Goal: Task Accomplishment & Management: Manage account settings

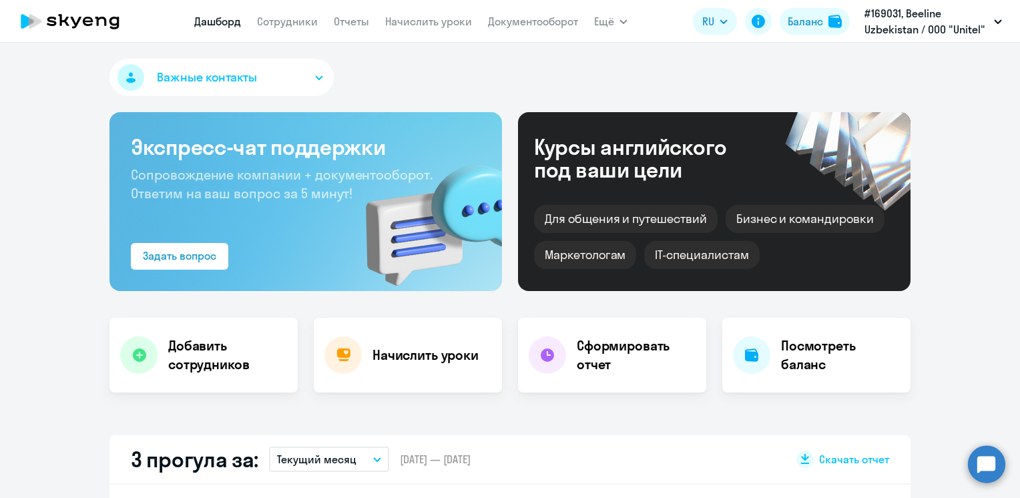
select select "30"
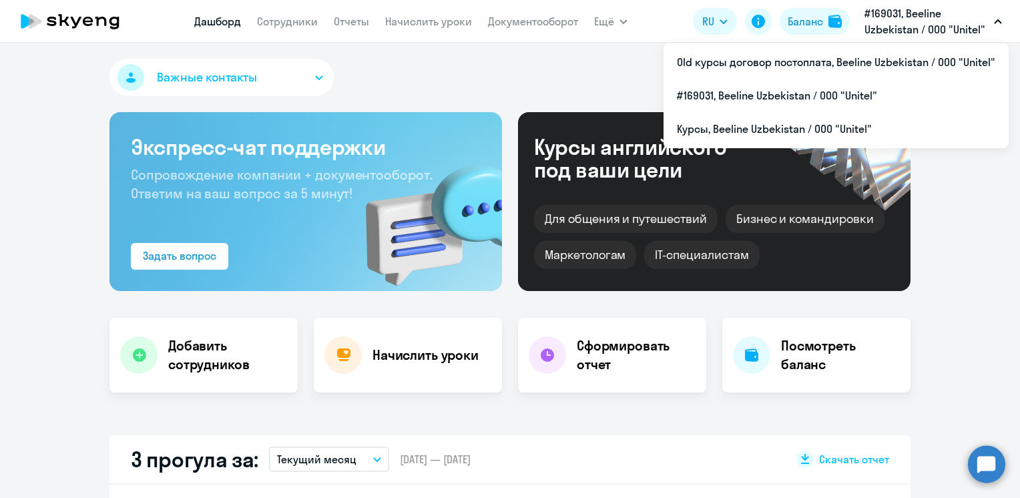
click at [916, 17] on p "#169031, Beeline Uzbekistan / ООО "Unitel"" at bounding box center [926, 21] width 124 height 32
click at [902, 29] on p "#169031, Beeline Uzbekistan / ООО "Unitel"" at bounding box center [926, 21] width 124 height 32
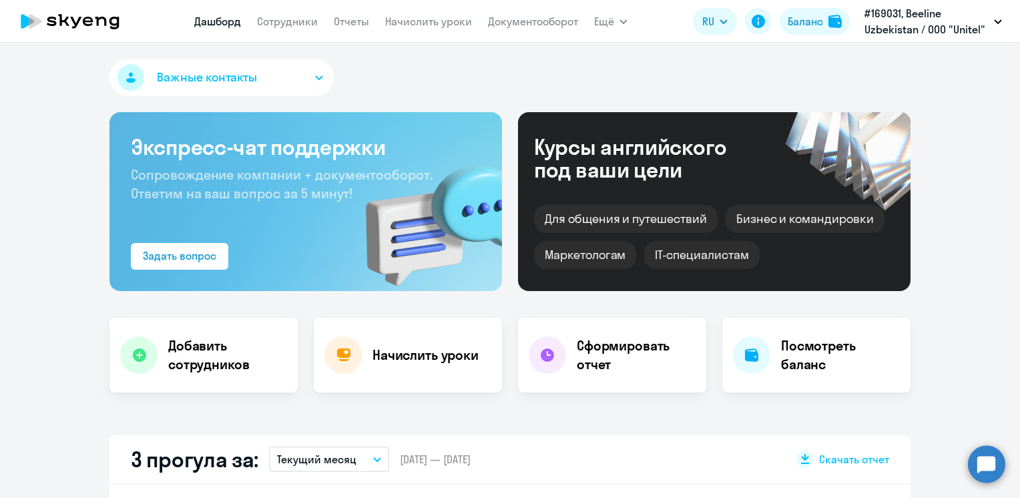
click at [900, 30] on p "#169031, Beeline Uzbekistan / ООО "Unitel"" at bounding box center [926, 21] width 124 height 32
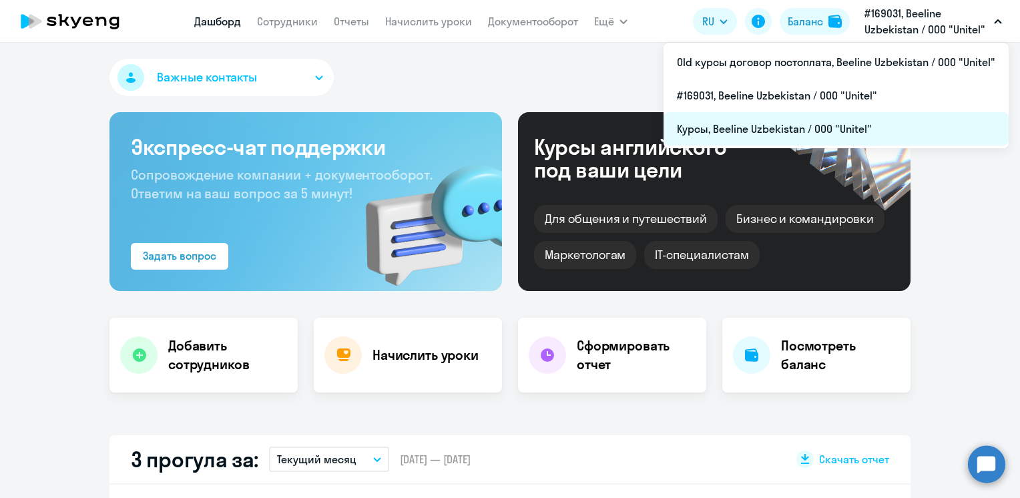
click at [737, 132] on li "Курсы, Beeline Uzbekistan / ООО "Unitel"" at bounding box center [835, 128] width 345 height 33
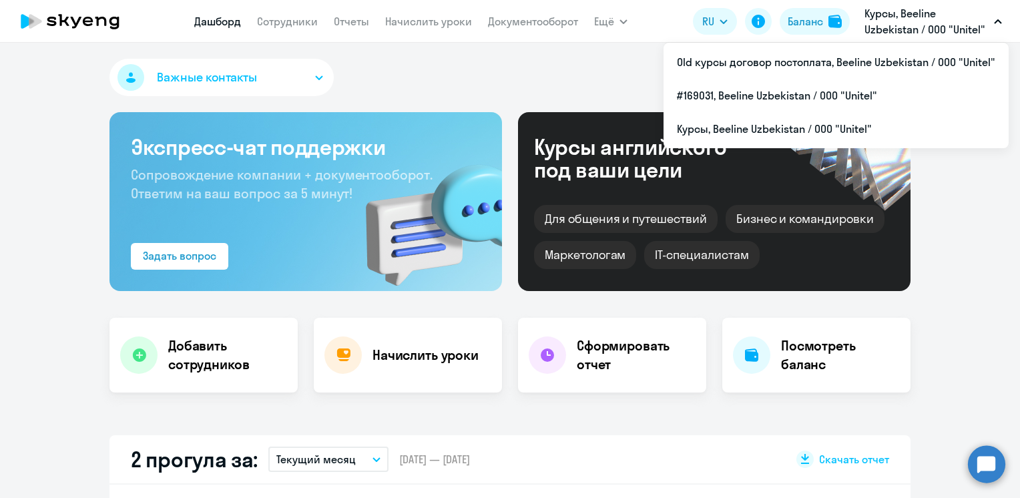
click at [980, 22] on p "Курсы, Beeline Uzbekistan / ООО "Unitel"" at bounding box center [926, 21] width 124 height 32
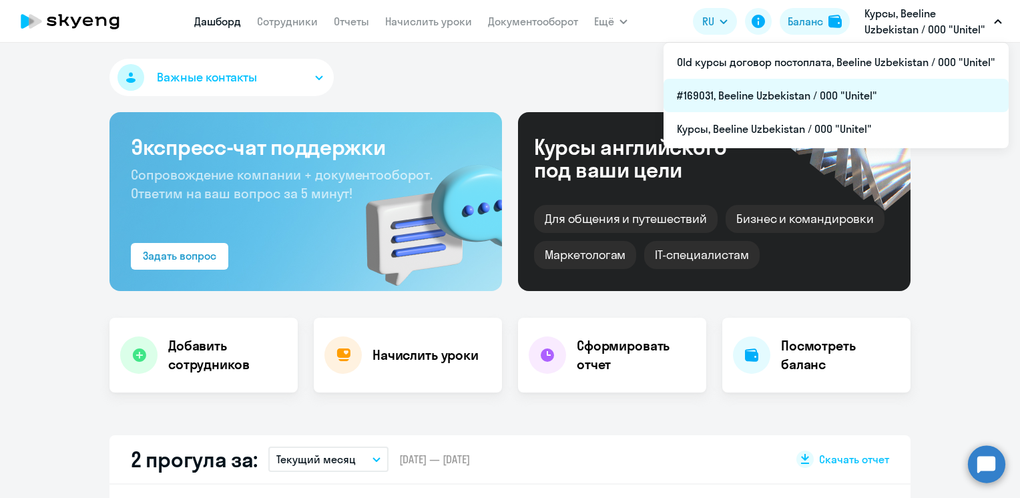
click at [798, 99] on li "#169031, Beeline Uzbekistan / ООО "Unitel"" at bounding box center [835, 95] width 345 height 33
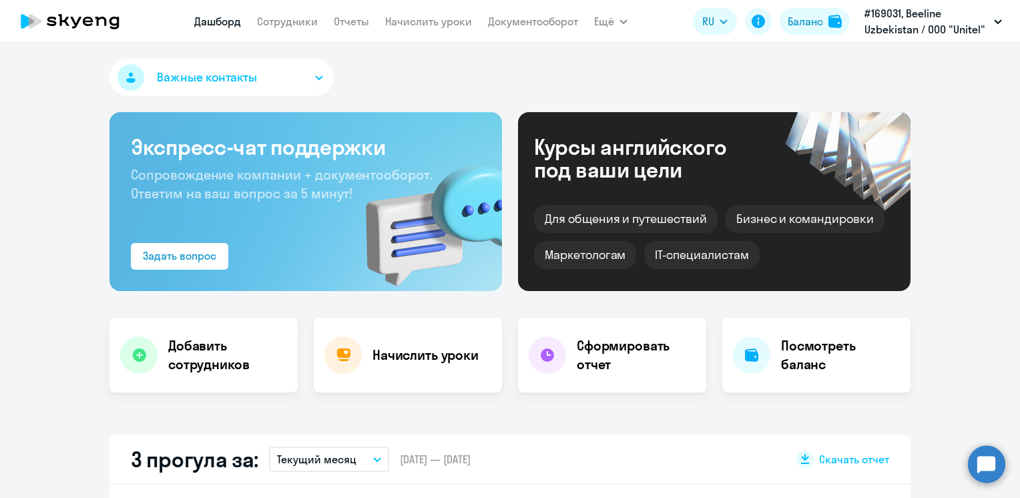
select select "30"
